Goal: Check status: Check status

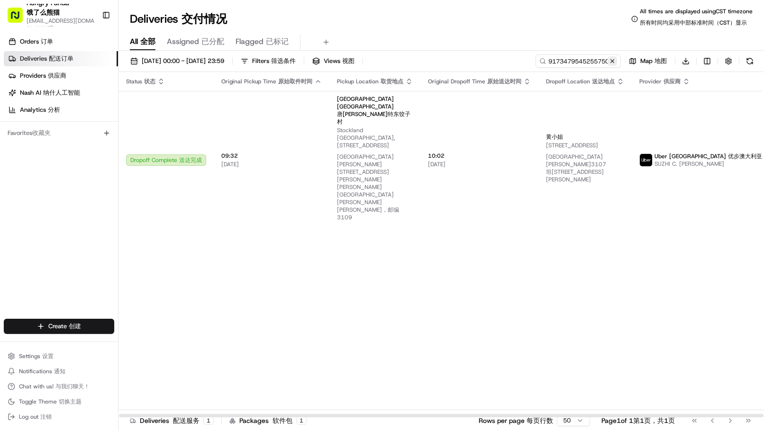
click at [612, 59] on button at bounding box center [612, 60] width 9 height 9
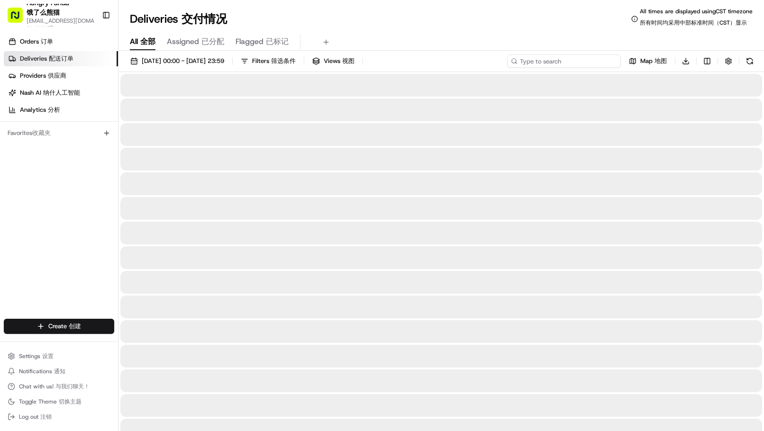
click at [579, 58] on input at bounding box center [564, 61] width 114 height 13
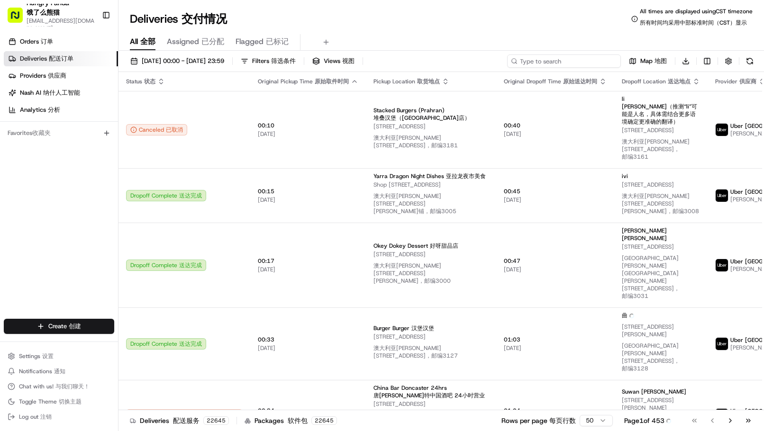
click at [555, 63] on input at bounding box center [564, 61] width 114 height 13
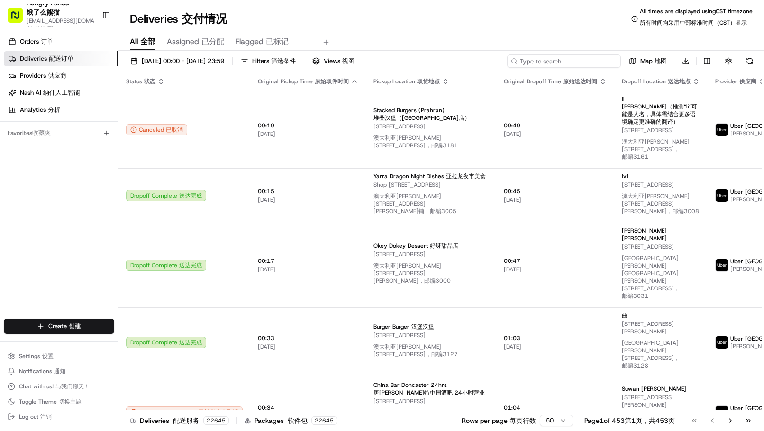
paste input "595505777349952"
type input "595505777349952"
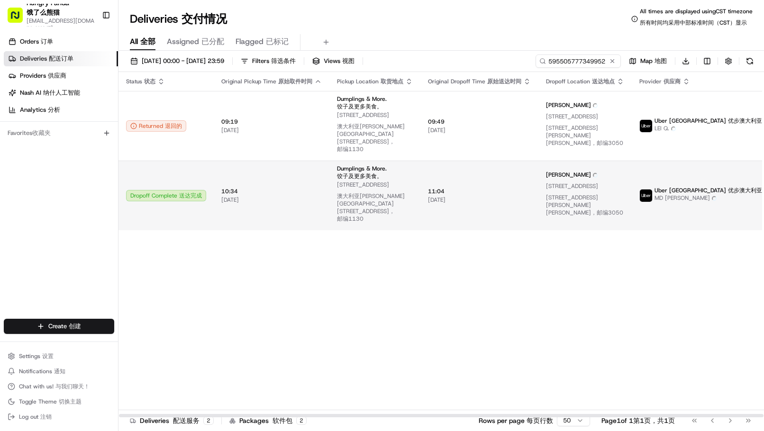
click at [268, 189] on span "10:34 10:34" at bounding box center [271, 192] width 101 height 8
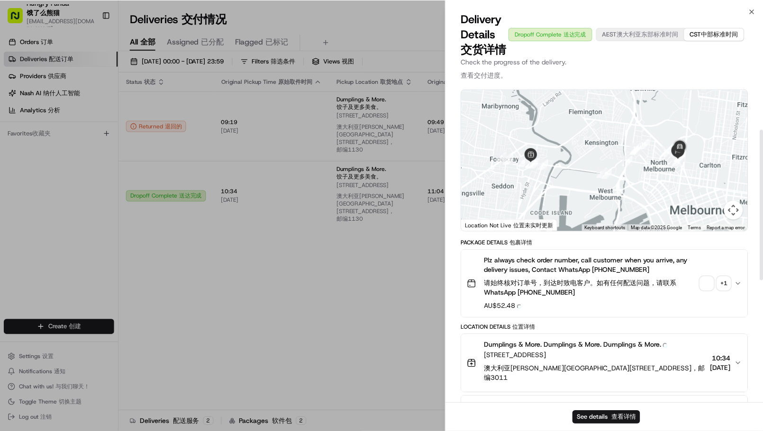
scroll to position [37, 0]
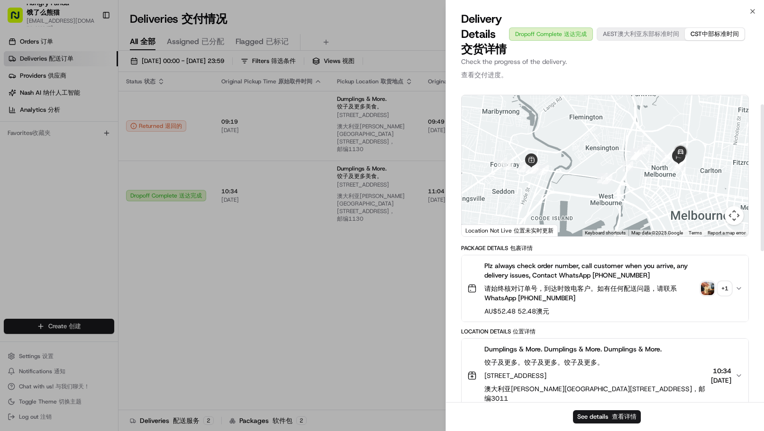
click at [706, 288] on img "button" at bounding box center [707, 288] width 13 height 13
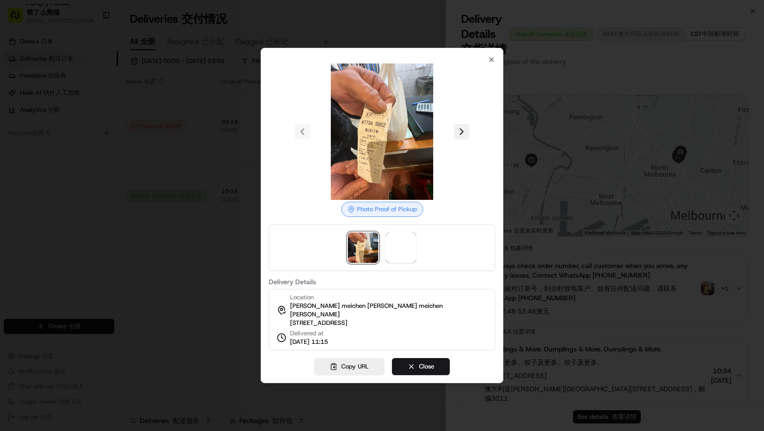
click at [464, 130] on button at bounding box center [461, 131] width 15 height 15
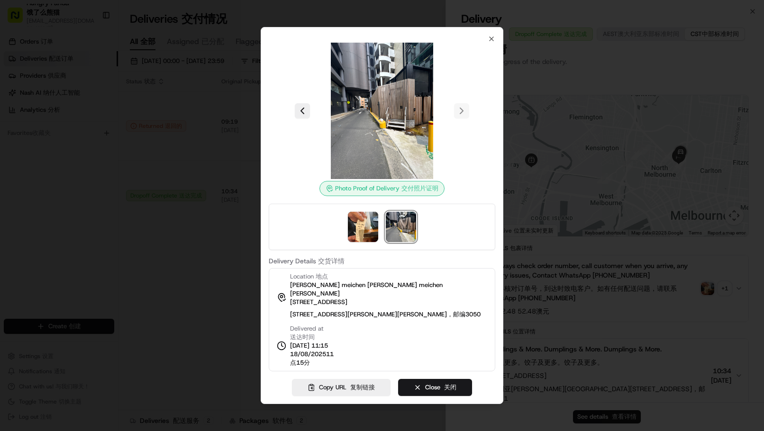
click at [30, 135] on div at bounding box center [382, 215] width 764 height 431
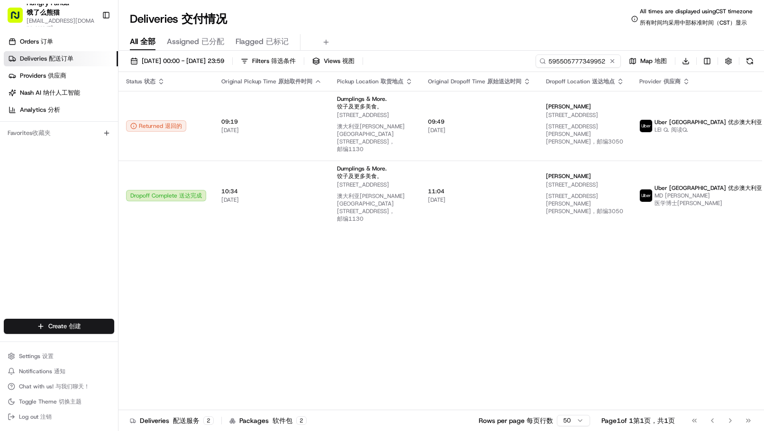
drag, startPoint x: 613, startPoint y: 61, endPoint x: 583, endPoint y: 54, distance: 31.3
click at [612, 61] on button at bounding box center [612, 60] width 9 height 9
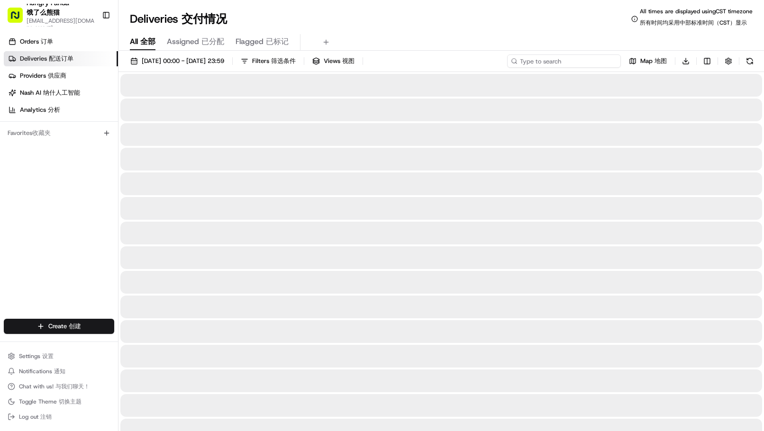
click at [565, 58] on input at bounding box center [564, 61] width 114 height 13
paste input "3283427395651711691110"
type input "3283427395651711691110"
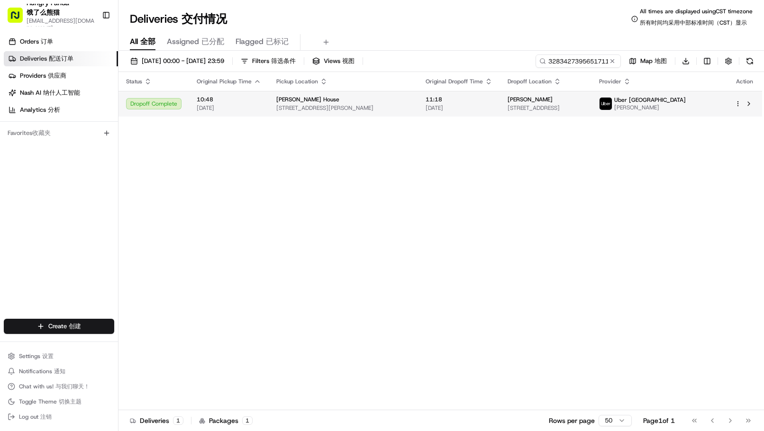
click at [474, 103] on span "11:18" at bounding box center [459, 100] width 67 height 8
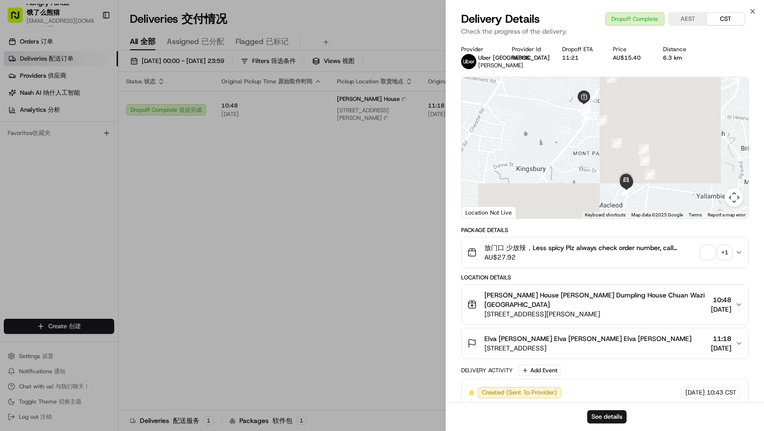
click at [704, 254] on span "button" at bounding box center [707, 252] width 13 height 13
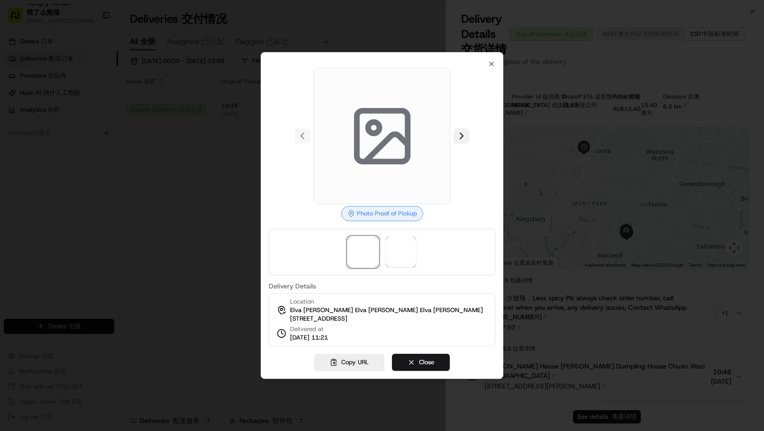
click at [464, 132] on button at bounding box center [461, 135] width 15 height 15
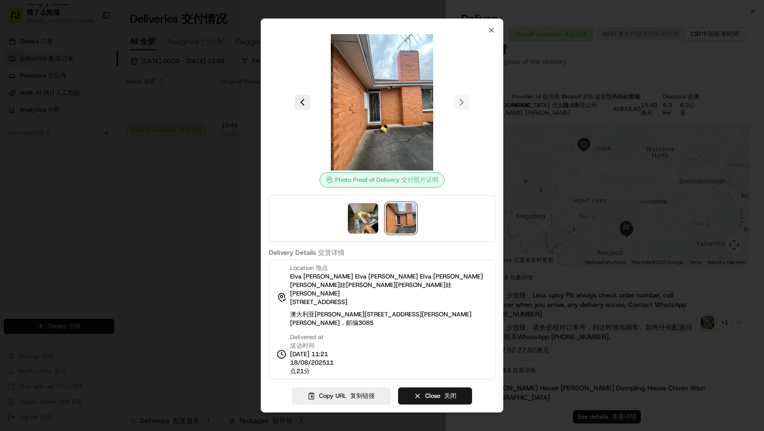
click at [83, 175] on div at bounding box center [382, 215] width 764 height 431
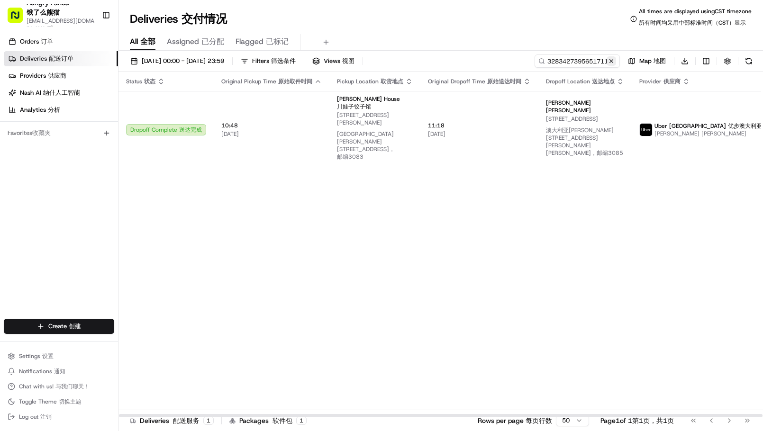
click at [612, 64] on button at bounding box center [611, 60] width 9 height 9
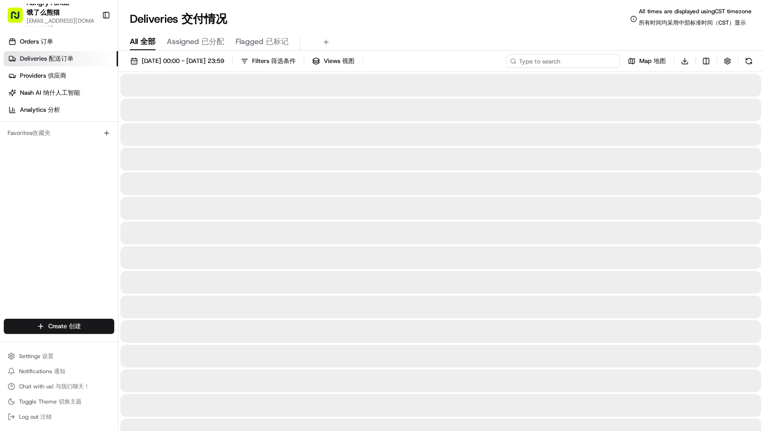
click at [571, 61] on input at bounding box center [563, 61] width 114 height 13
paste input "4683406775056793241636"
type input "4683406775056793241636"
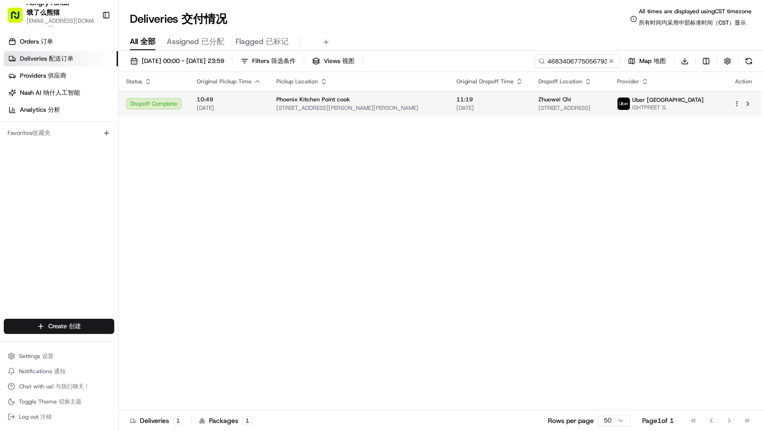
click at [469, 99] on span "11:19" at bounding box center [490, 100] width 67 height 8
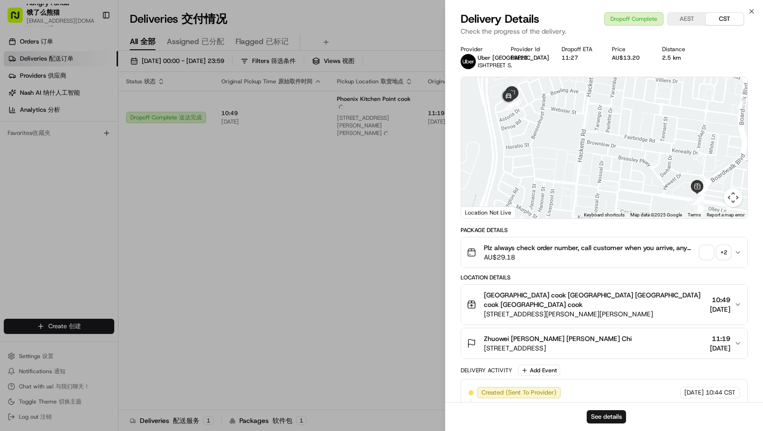
click at [703, 257] on span "button" at bounding box center [706, 252] width 13 height 13
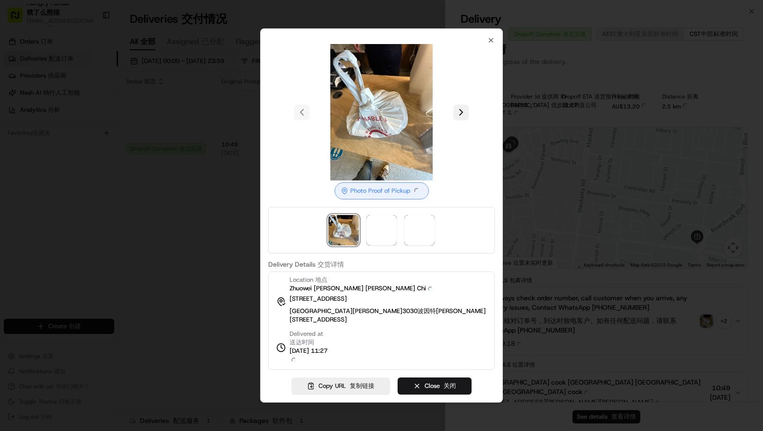
click at [465, 132] on div at bounding box center [381, 112] width 227 height 137
click at [464, 118] on button at bounding box center [461, 112] width 15 height 15
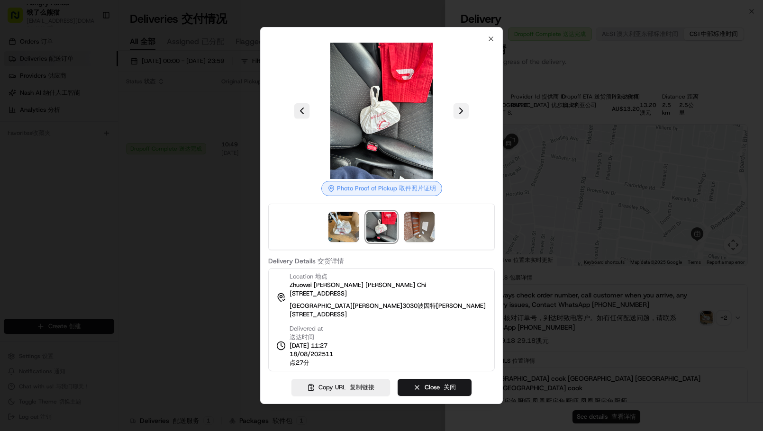
click at [464, 118] on button at bounding box center [461, 110] width 15 height 15
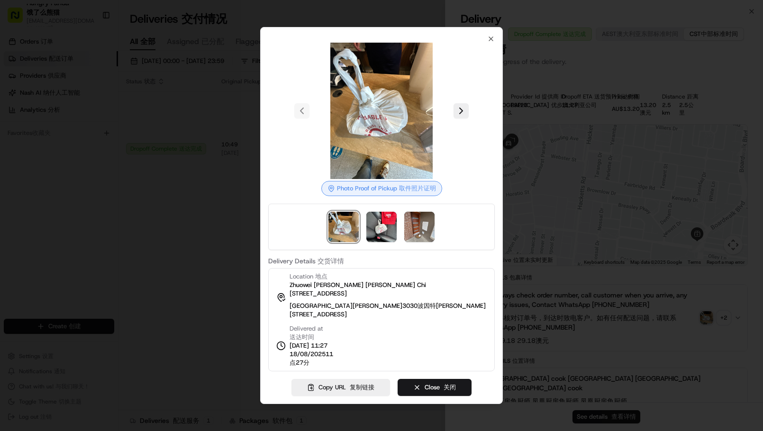
click at [115, 236] on div at bounding box center [381, 215] width 763 height 431
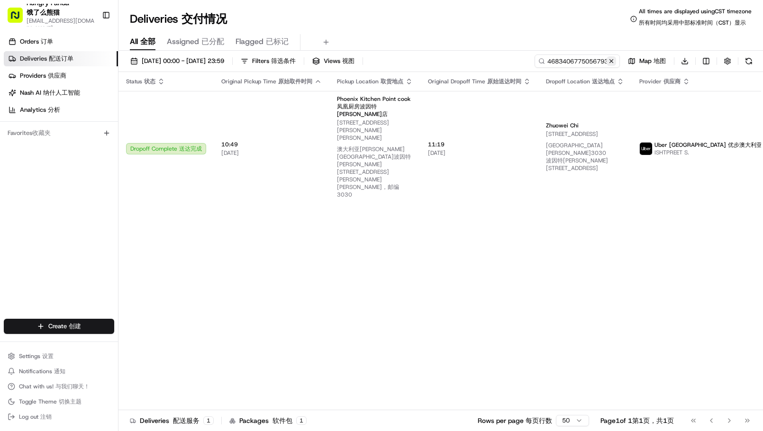
click at [611, 62] on button at bounding box center [611, 60] width 9 height 9
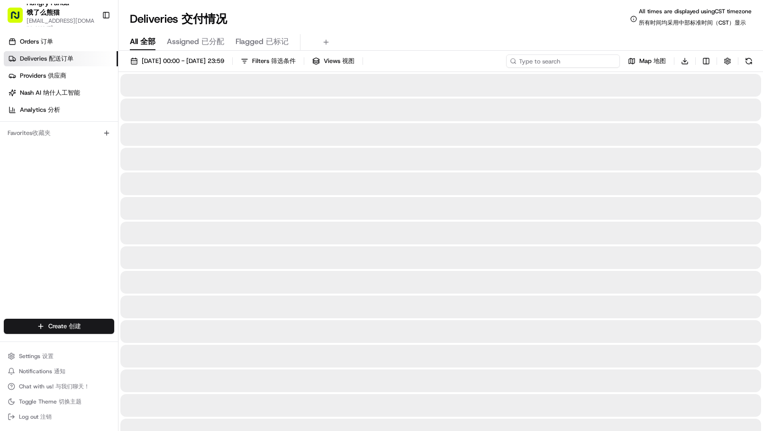
click at [567, 62] on input at bounding box center [563, 61] width 114 height 13
paste input "4683406775056793241636"
type input "4683406775056793241636"
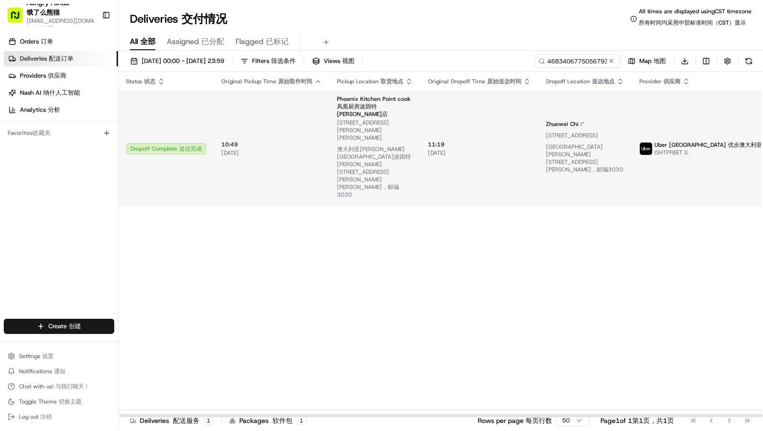
drag, startPoint x: 749, startPoint y: 238, endPoint x: 677, endPoint y: 160, distance: 106.4
click at [749, 237] on div "Status Status 状态 Original Pickup Time Original Pickup Time 原始取件时间 Pickup Locati…" at bounding box center [472, 245] width 706 height 346
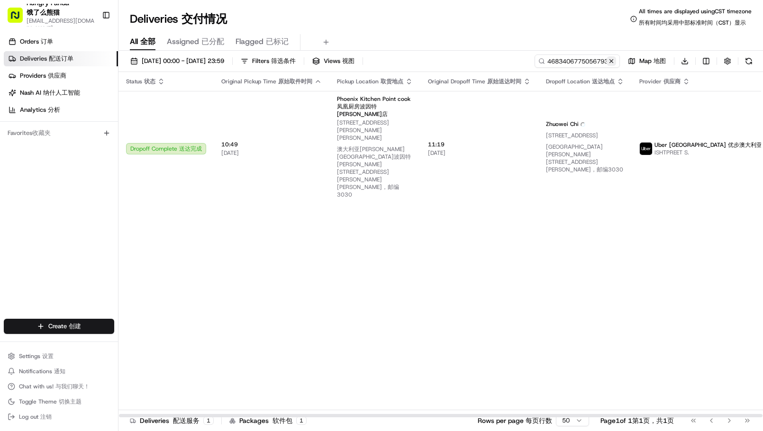
click at [611, 61] on button at bounding box center [611, 60] width 9 height 9
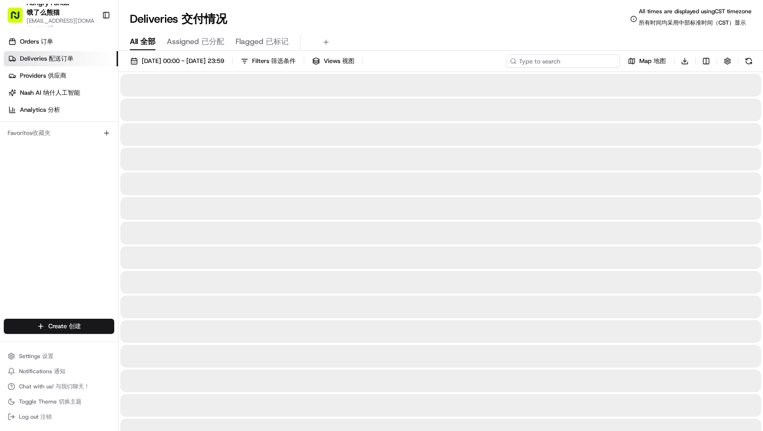
click at [575, 61] on input at bounding box center [563, 61] width 114 height 13
paste input "568340047505679889855"
type input "568340047505679889855"
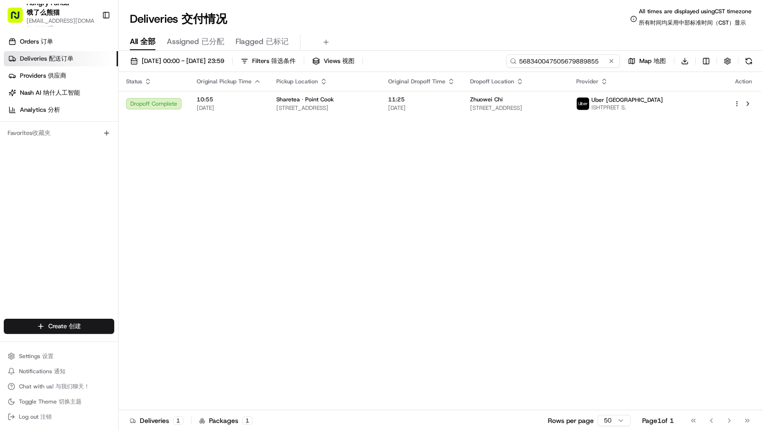
click at [511, 60] on circle at bounding box center [513, 61] width 4 height 4
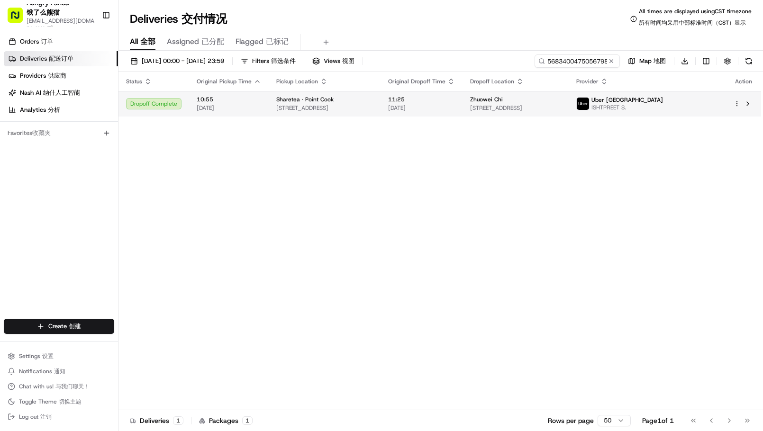
click at [463, 104] on td "11:25 [DATE]" at bounding box center [422, 104] width 82 height 26
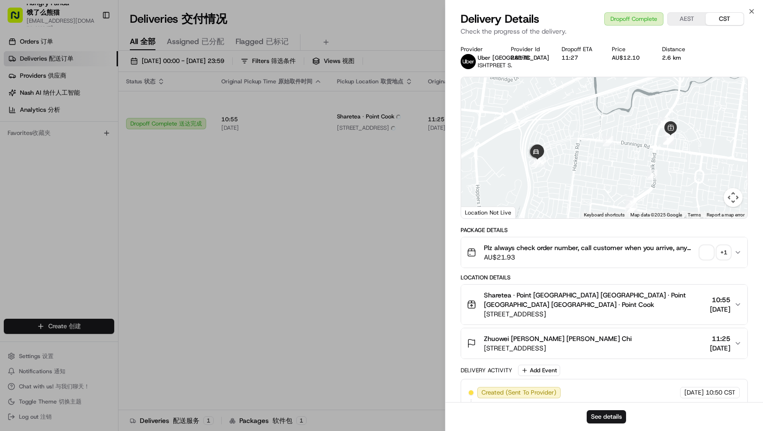
click at [710, 251] on span "button" at bounding box center [706, 252] width 13 height 13
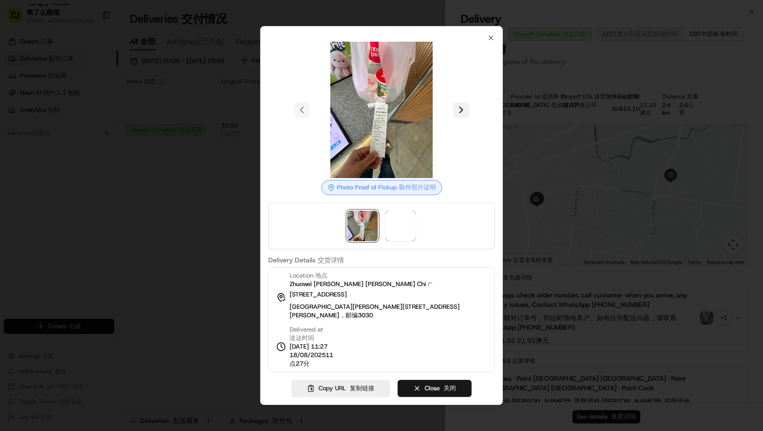
click at [464, 113] on button at bounding box center [461, 109] width 15 height 15
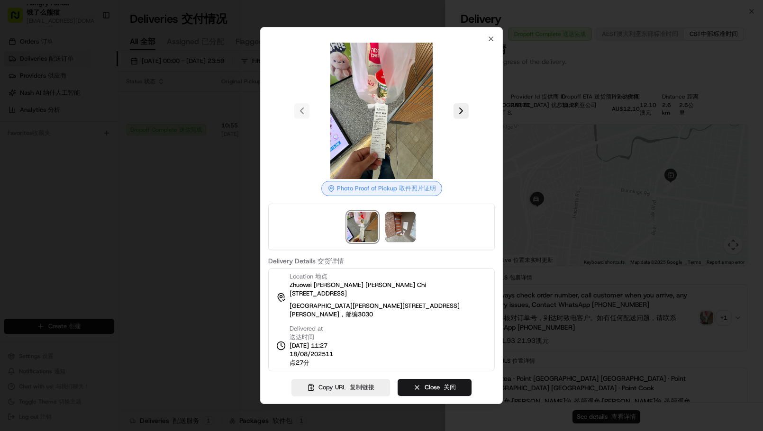
click at [162, 308] on div at bounding box center [381, 215] width 763 height 431
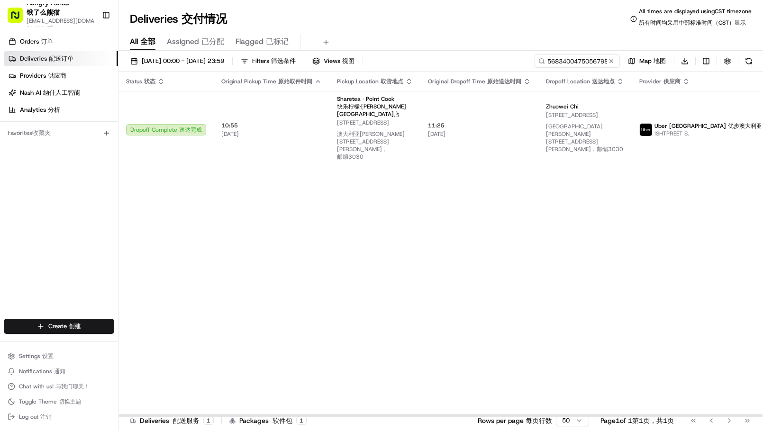
drag, startPoint x: 227, startPoint y: 240, endPoint x: 157, endPoint y: 119, distance: 140.4
click at [227, 240] on div "Status Status 状态 Original Pickup Time Original Pickup Time 原始取件时间 Pickup Locati…" at bounding box center [472, 245] width 706 height 346
